Goal: Browse casually: Explore the website without a specific task or goal

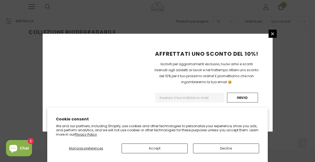
scroll to position [155, 0]
